Goal: Check status

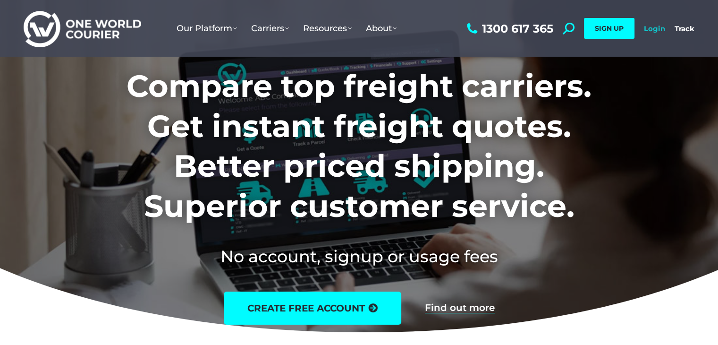
click at [649, 29] on link "Login" at bounding box center [654, 28] width 21 height 9
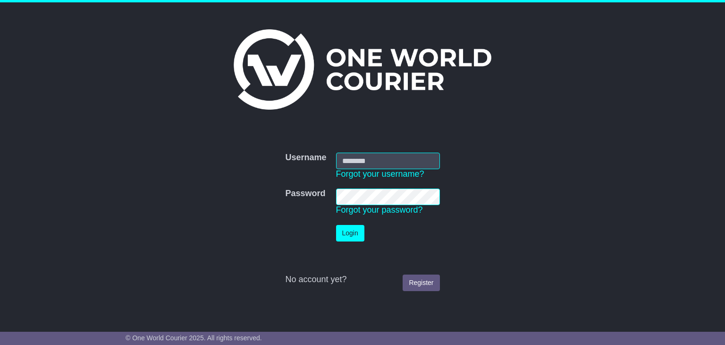
type input "**********"
click at [349, 231] on button "Login" at bounding box center [350, 233] width 28 height 17
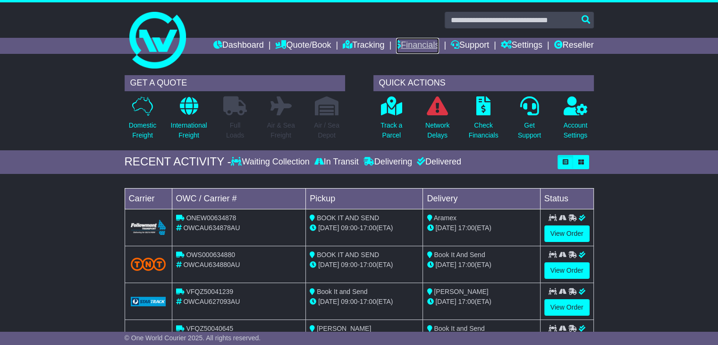
click at [403, 46] on link "Financials" at bounding box center [417, 46] width 43 height 16
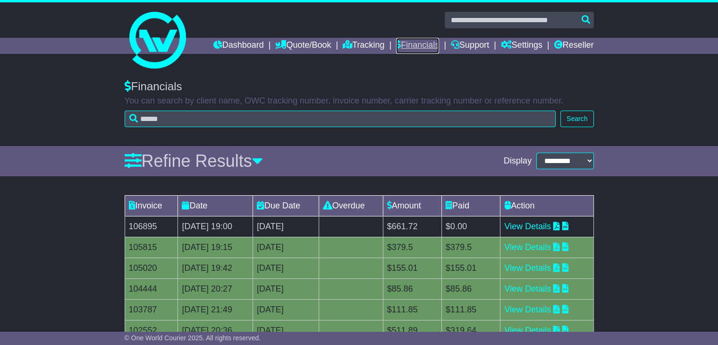
click at [423, 47] on link "Financials" at bounding box center [417, 46] width 43 height 16
click at [529, 44] on link "Settings" at bounding box center [522, 46] width 42 height 16
click at [354, 85] on div "Financials" at bounding box center [359, 87] width 469 height 14
click at [219, 44] on link "Dashboard" at bounding box center [238, 46] width 51 height 16
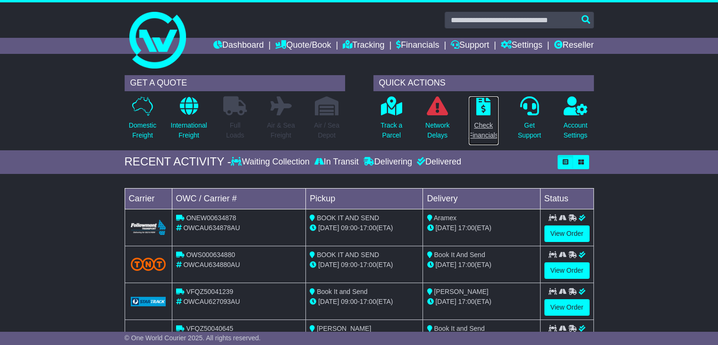
click at [486, 135] on p "Check Financials" at bounding box center [484, 130] width 30 height 20
